Goal: Task Accomplishment & Management: Complete application form

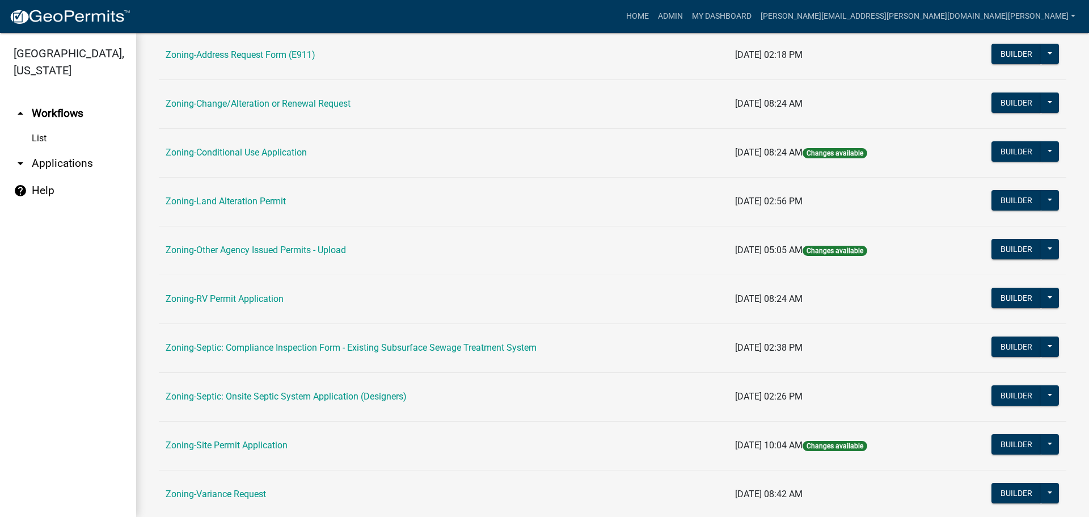
scroll to position [345, 0]
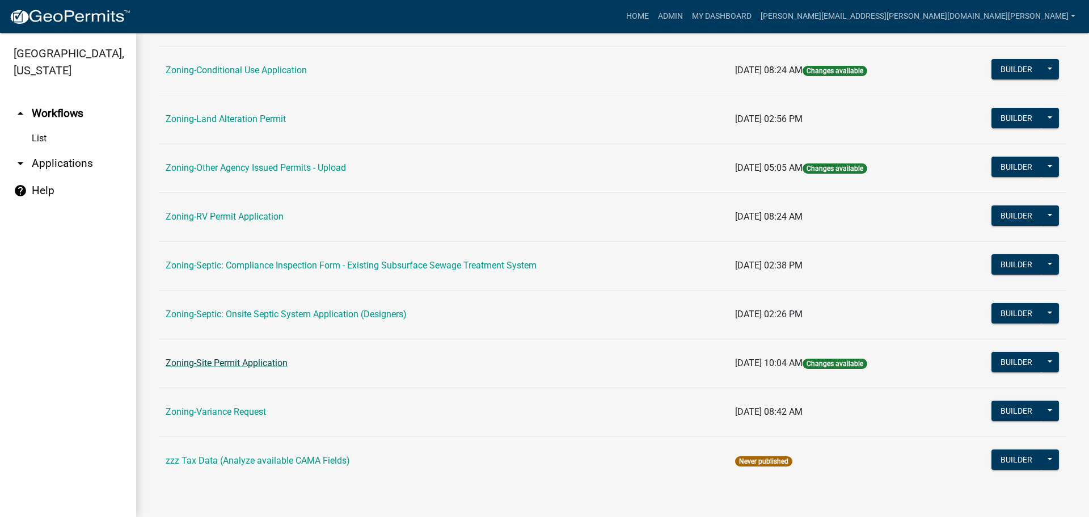
click at [226, 360] on link "Zoning-Site Permit Application" at bounding box center [227, 362] width 122 height 11
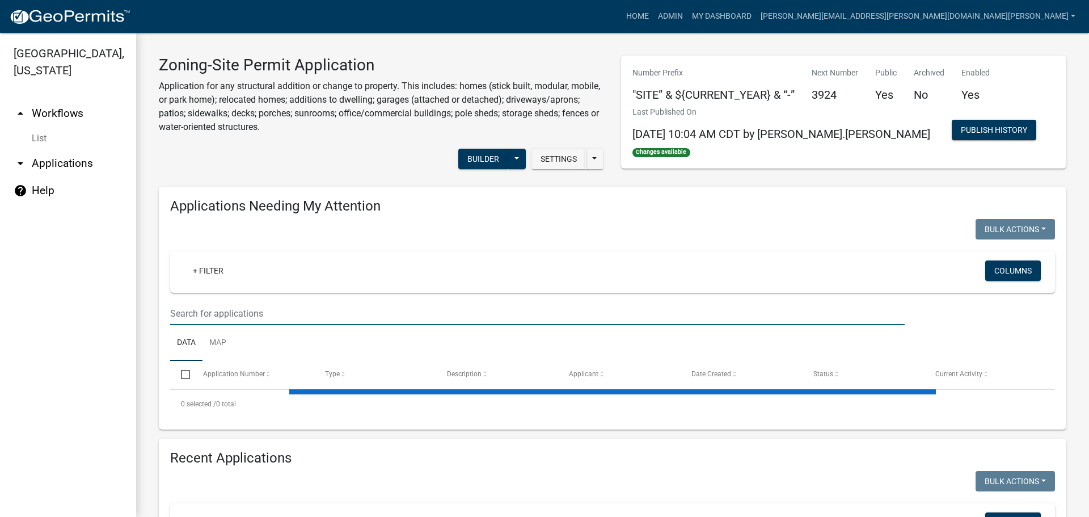
drag, startPoint x: 271, startPoint y: 309, endPoint x: 278, endPoint y: 307, distance: 7.0
click at [271, 309] on input "text" at bounding box center [537, 313] width 735 height 23
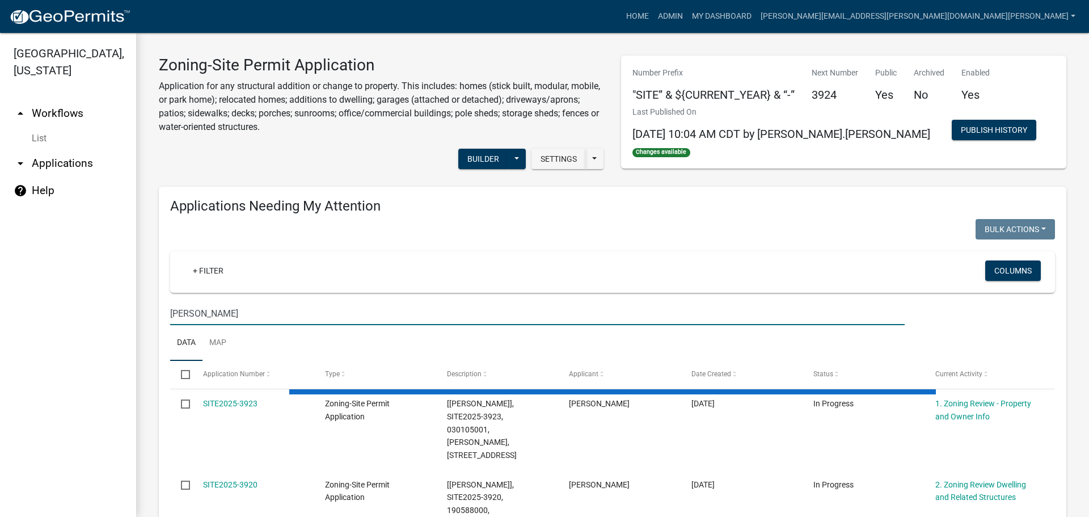
type input "wilson"
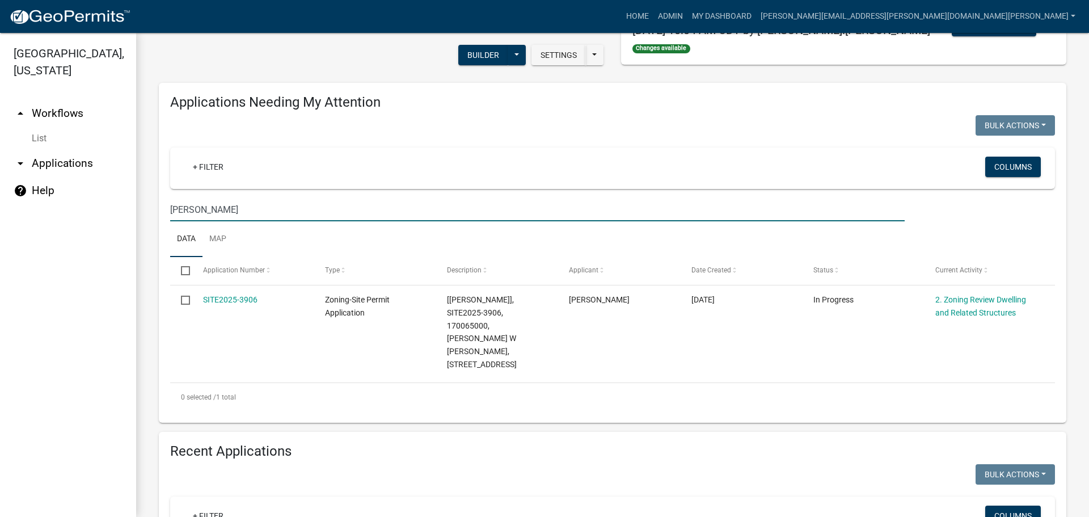
scroll to position [113, 0]
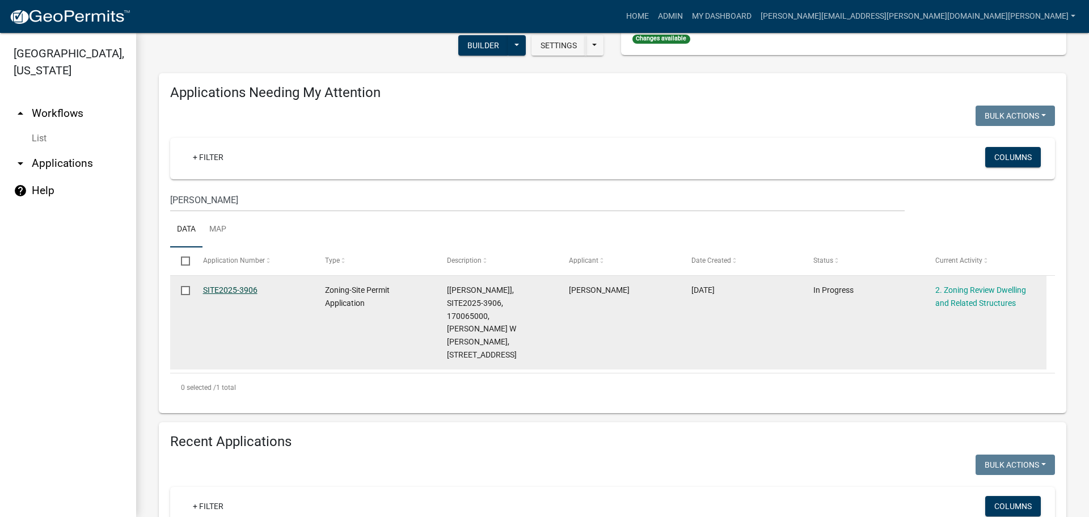
click at [251, 290] on link "SITE2025-3906" at bounding box center [230, 289] width 54 height 9
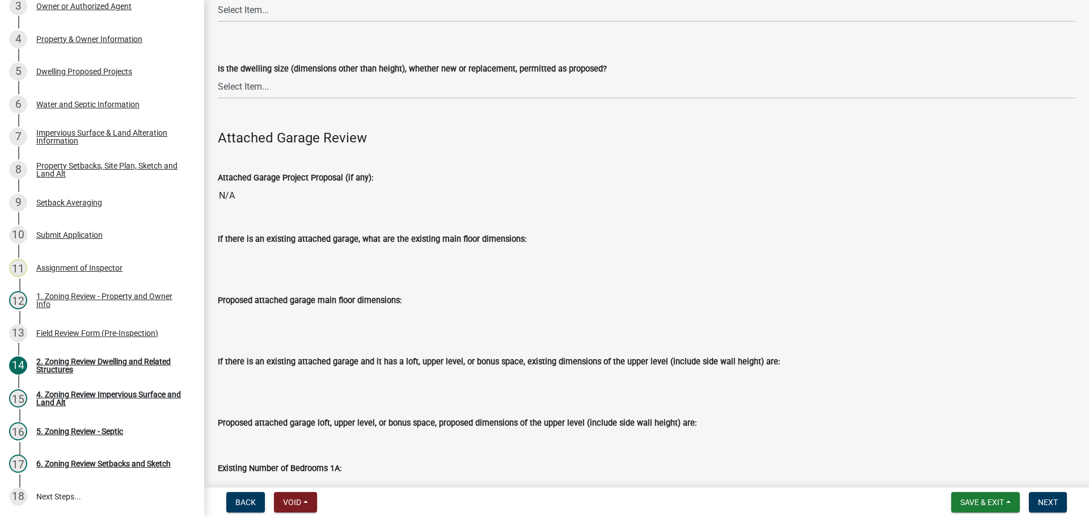
scroll to position [908, 0]
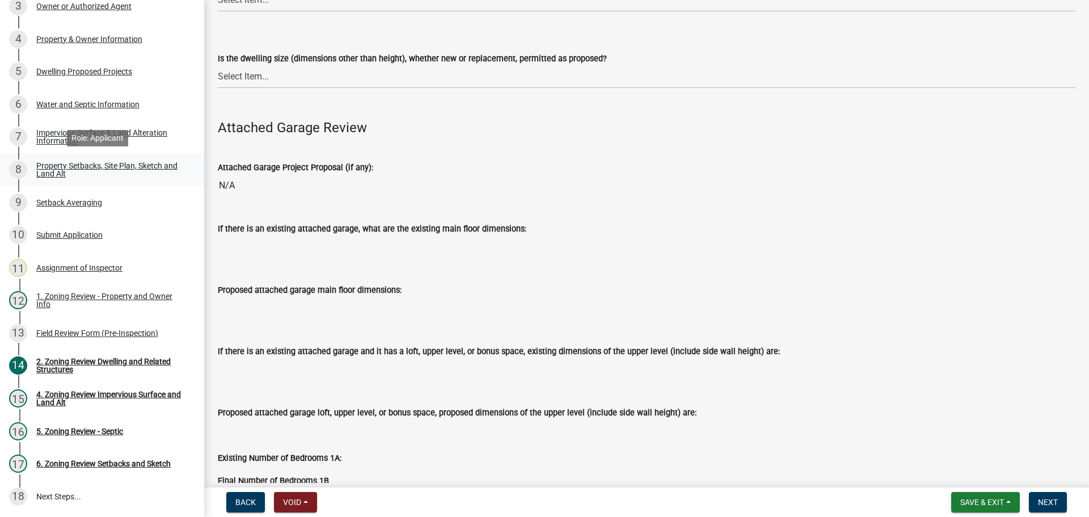
click at [66, 168] on div "Property Setbacks, Site Plan, Sketch and Land Alt" at bounding box center [111, 170] width 150 height 16
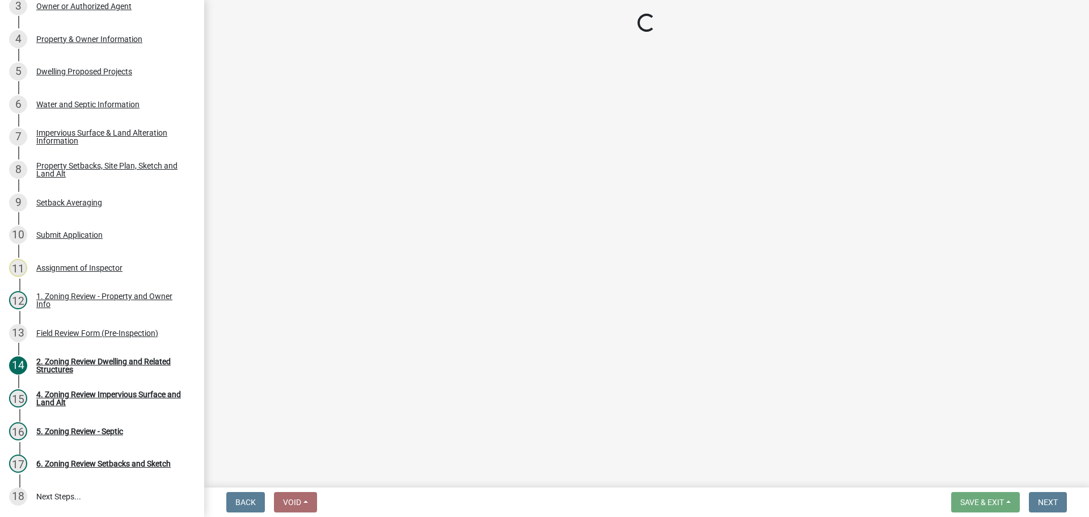
select select "7b13c63f-e699-4112-b373-98fbd28ec536"
select select "23d9b77f-888b-4fb8-92b8-bb321afa0fee"
select select "b56a4575-9846-47cf-8067-c59a4853da22"
select select "12f785fb-c378-4b18-841c-21c73dc99083"
select select "e8ab2dc3-aa3f-46f3-9b4a-37eb25ad84af"
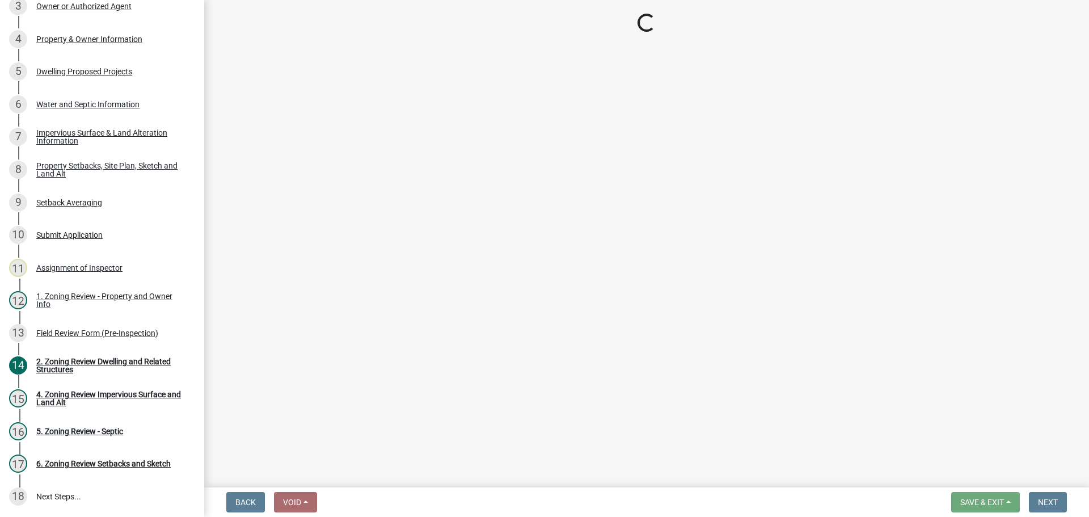
select select "b98836ba-4715-455d-97ab-be9a9df498a8"
select select "c8b8ea71-7088-4e87-a493-7bc88cc2835b"
select select "d6c1d38b-8561-4345-845e-72dfbb0578a1"
select select "f51aecae-0421-4f67-bd2d-0cff8a85c7cd"
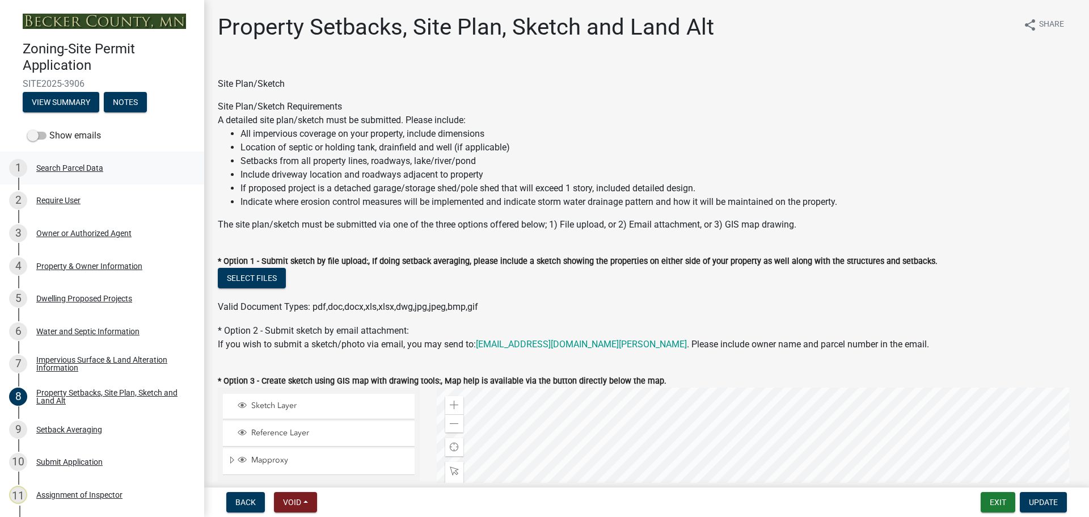
click at [67, 164] on div "Search Parcel Data" at bounding box center [69, 168] width 67 height 8
